Goal: Information Seeking & Learning: Learn about a topic

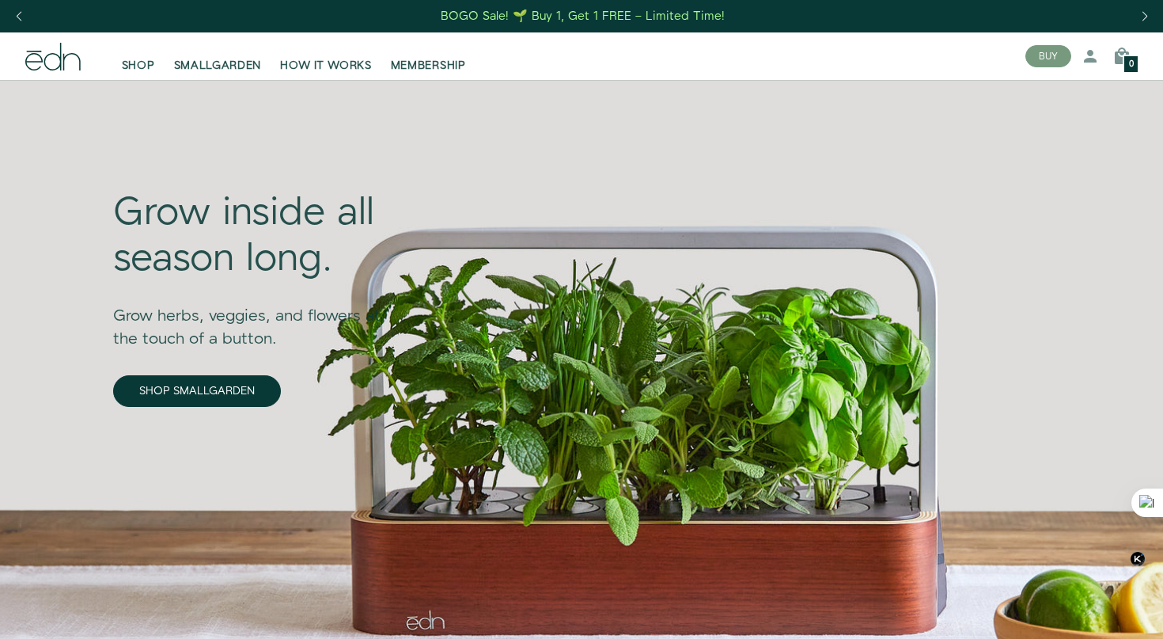
click at [889, 51] on div "SHOP SMALLGARDEN HOW IT WORKS MEMBERSHIP" at bounding box center [553, 56] width 920 height 35
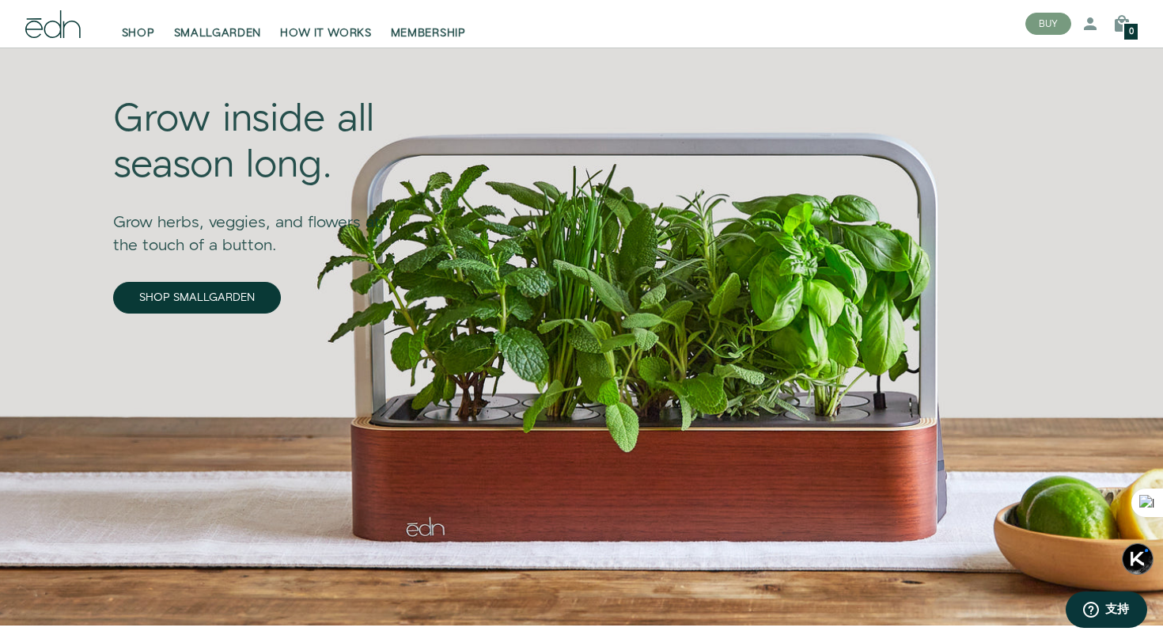
scroll to position [79, 0]
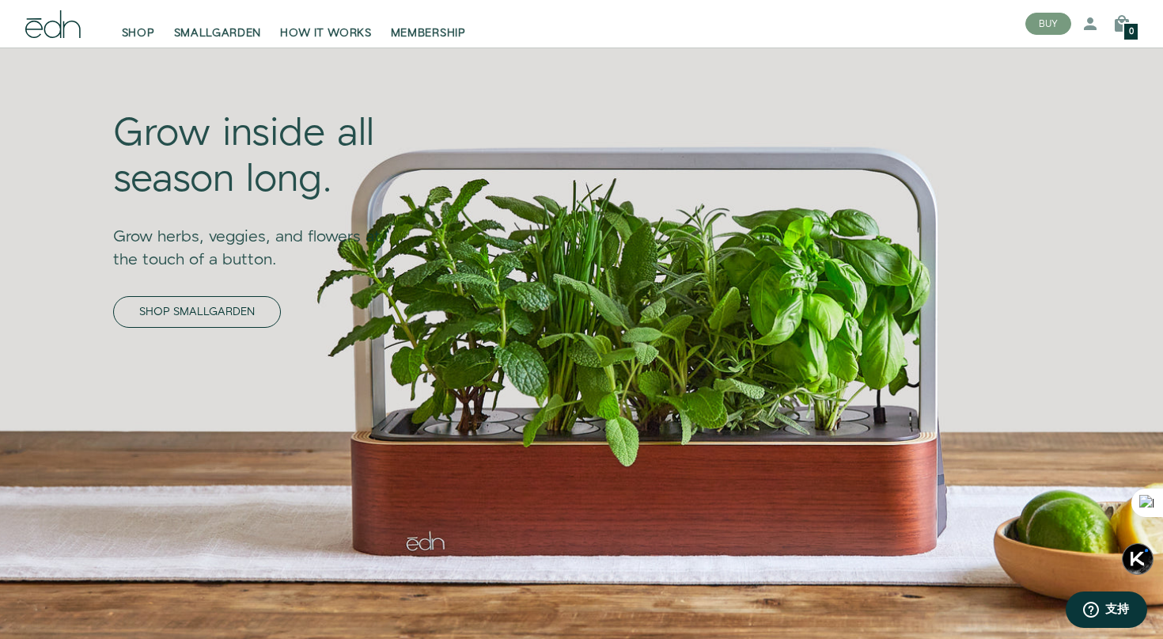
click at [176, 309] on link "SHOP SMALLGARDEN" at bounding box center [197, 312] width 168 height 32
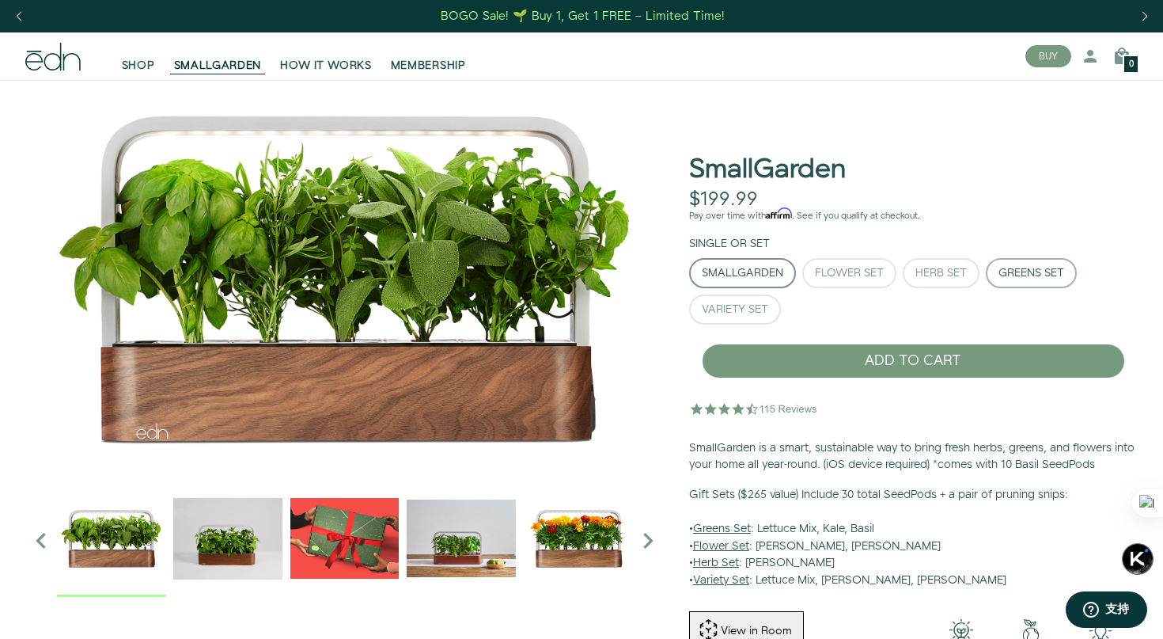
click at [1011, 271] on div "Greens Set" at bounding box center [1032, 272] width 66 height 11
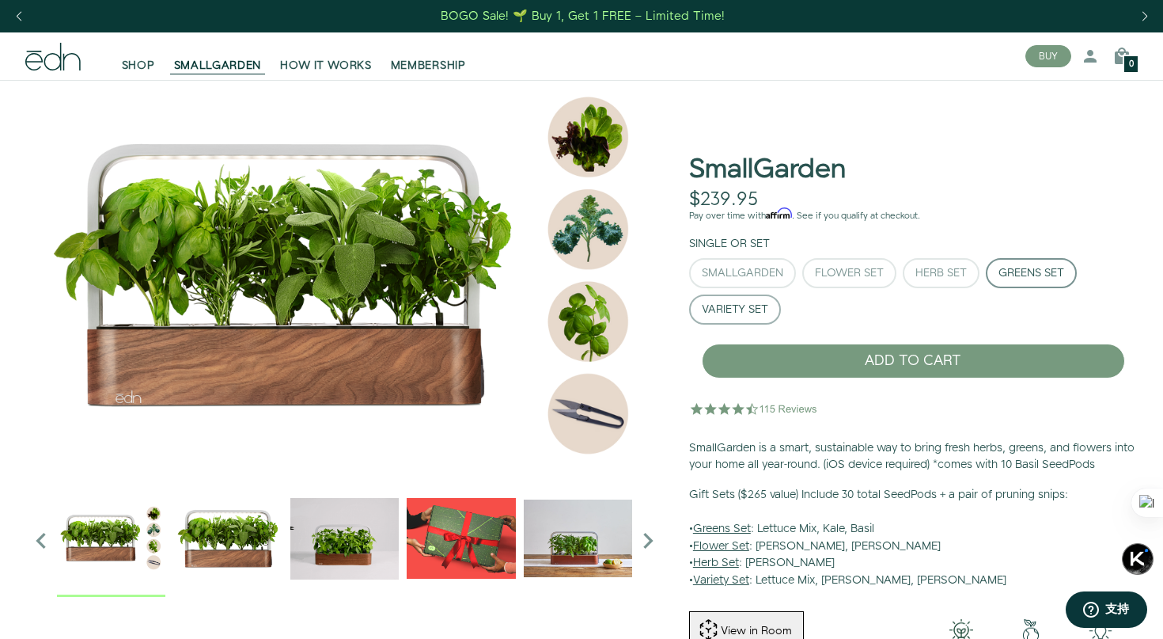
click at [754, 304] on div "Variety Set" at bounding box center [735, 309] width 66 height 11
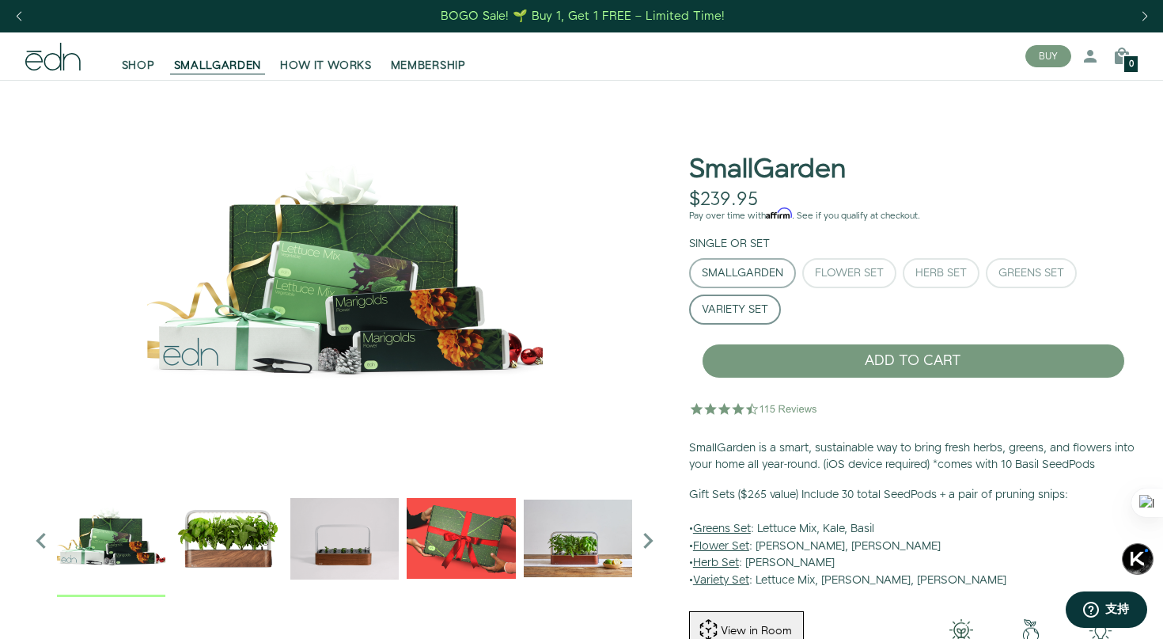
click at [787, 274] on button "SmallGarden" at bounding box center [742, 273] width 107 height 30
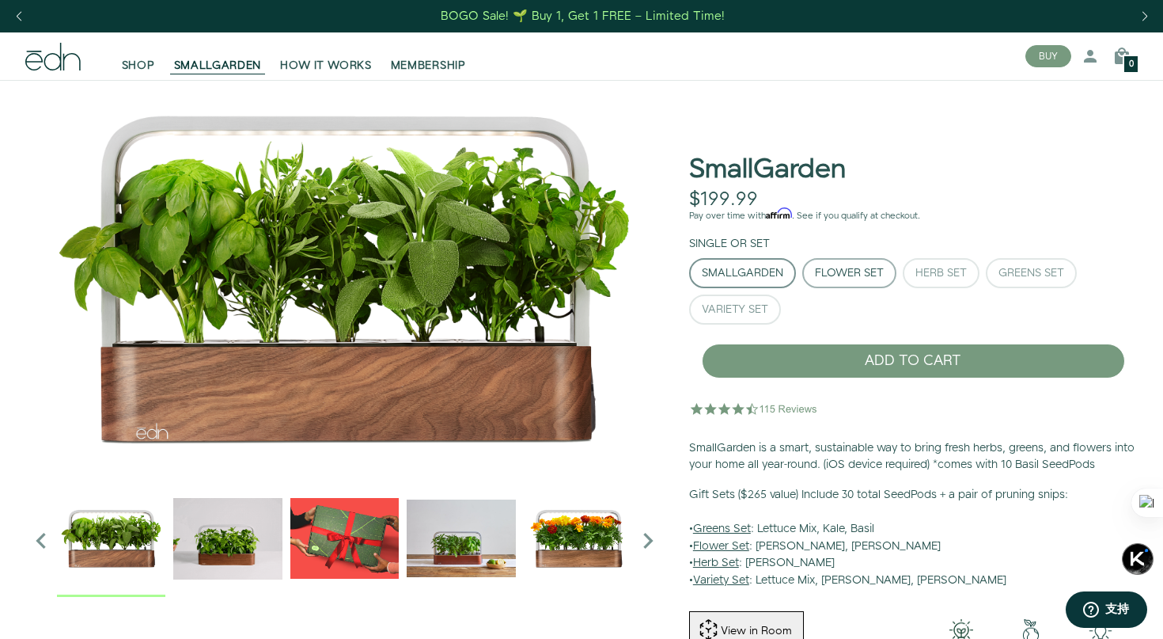
click at [844, 270] on div "Flower Set" at bounding box center [849, 272] width 69 height 11
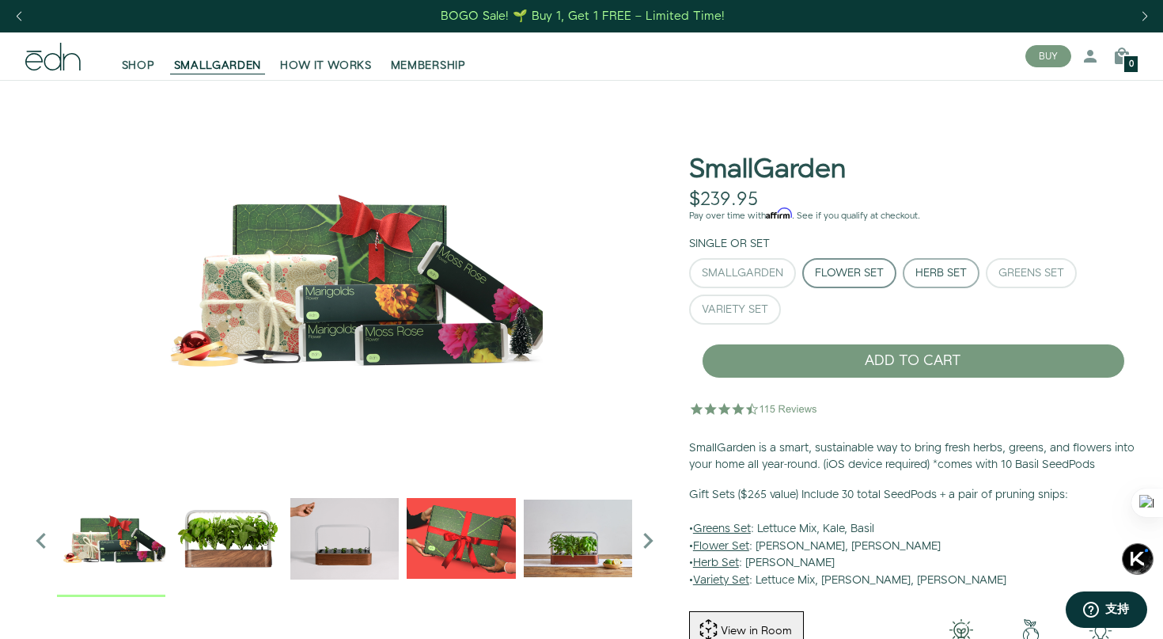
click at [929, 278] on div "Herb Set" at bounding box center [941, 272] width 51 height 11
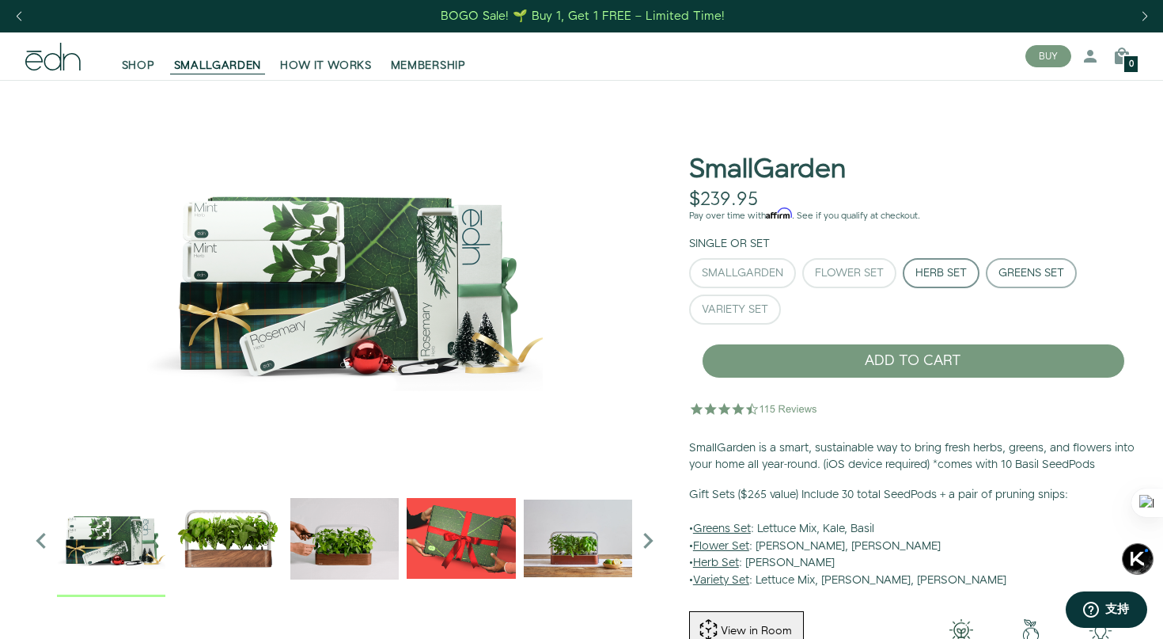
click at [1011, 278] on div "Greens Set" at bounding box center [1032, 272] width 66 height 11
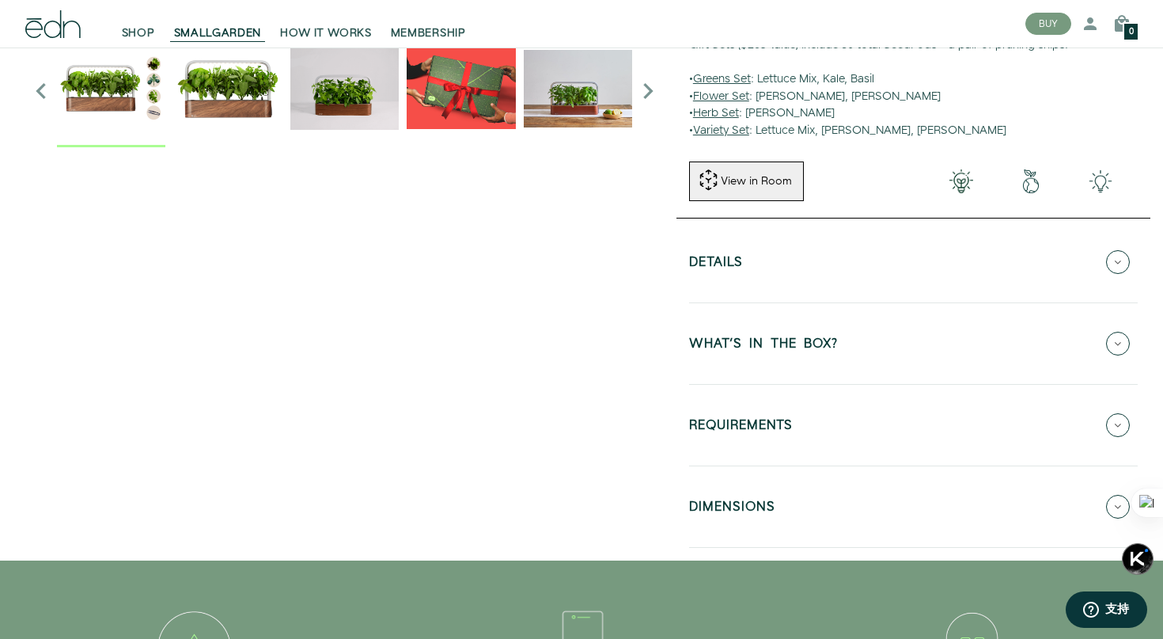
scroll to position [475, 0]
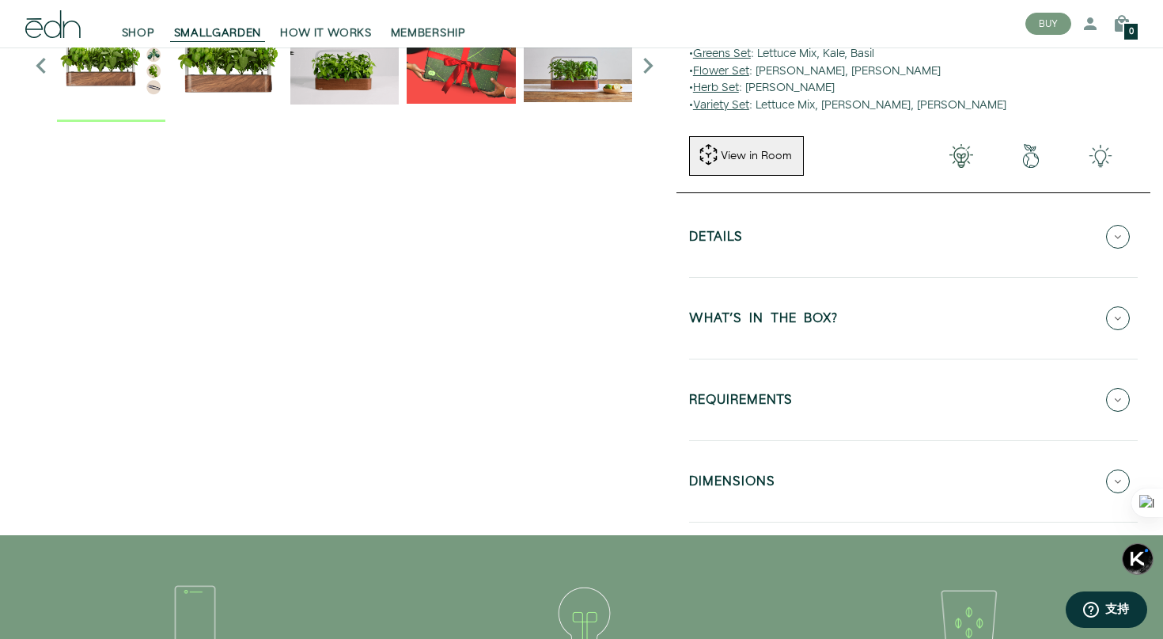
click at [1117, 239] on icon at bounding box center [1118, 237] width 24 height 24
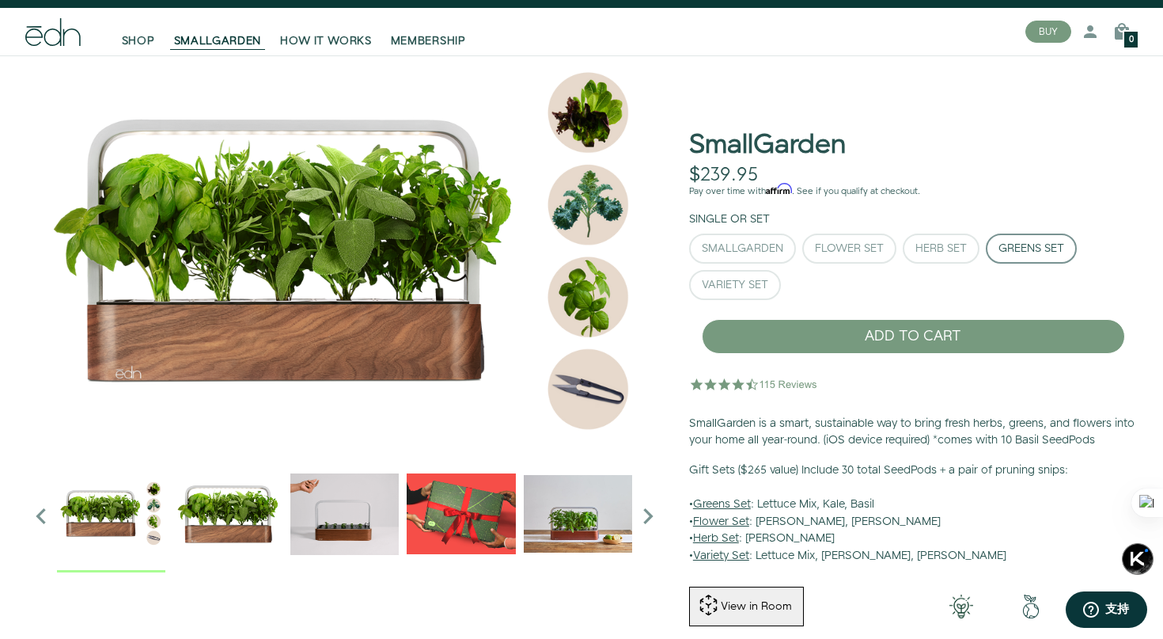
scroll to position [0, 0]
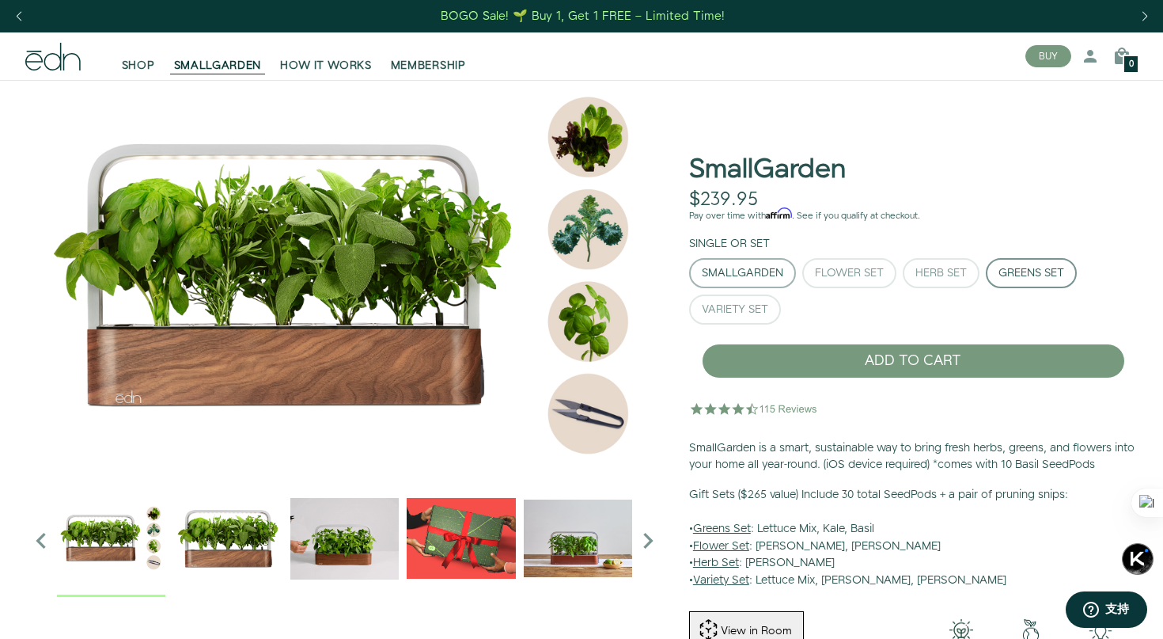
click at [753, 269] on div "SmallGarden" at bounding box center [743, 272] width 82 height 11
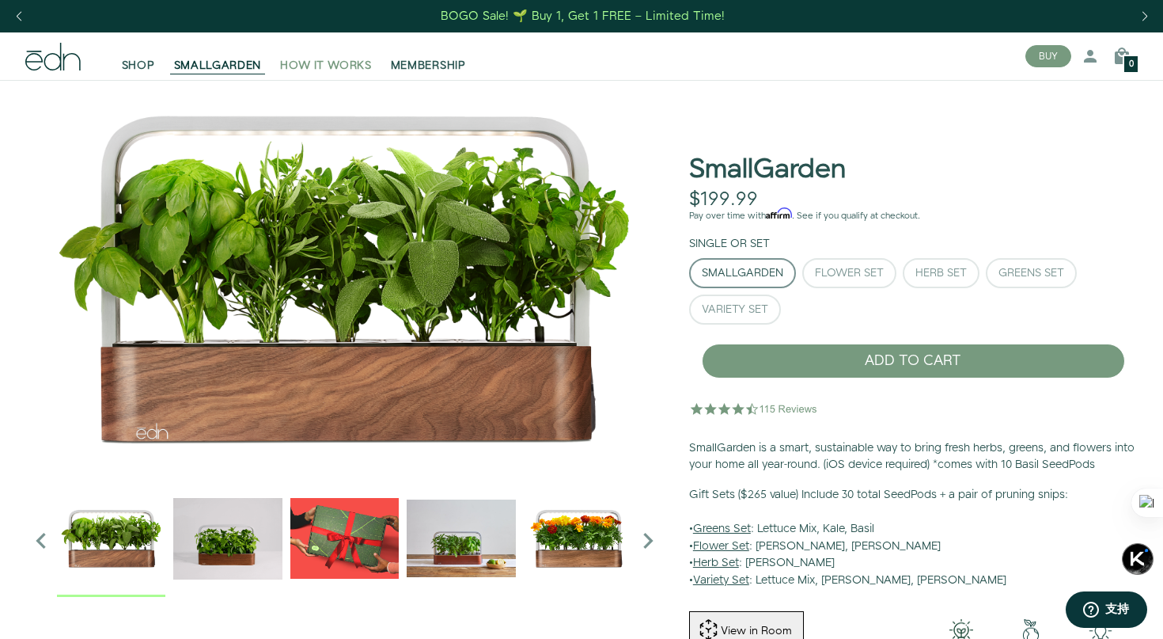
click at [307, 60] on span "HOW IT WORKS" at bounding box center [325, 66] width 91 height 16
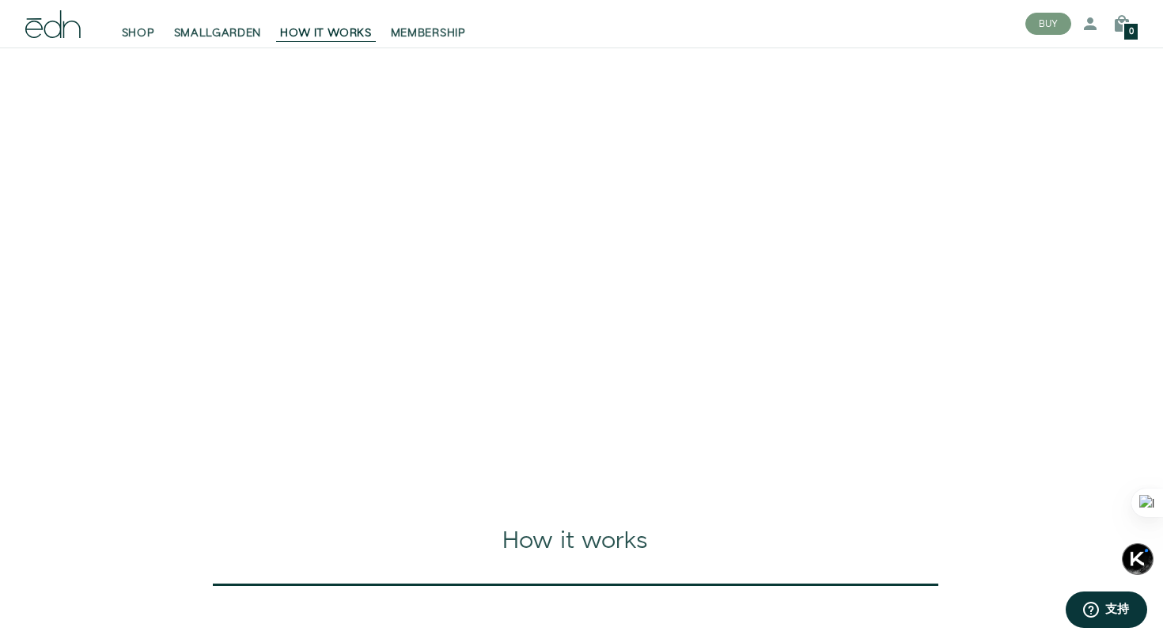
scroll to position [111, 0]
